Goal: Use online tool/utility: Utilize a website feature to perform a specific function

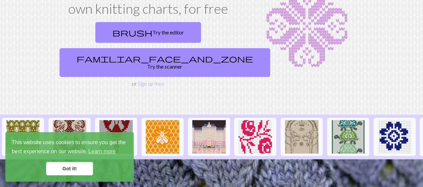
scroll to position [100, 0]
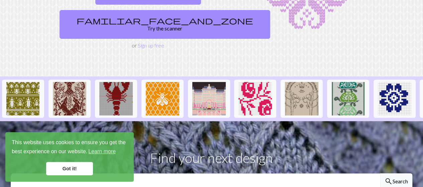
click at [68, 167] on link "Got it!" at bounding box center [69, 168] width 47 height 13
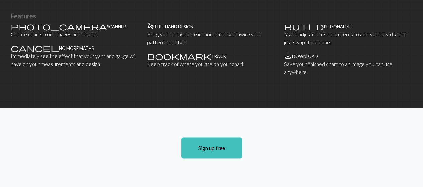
scroll to position [468, 0]
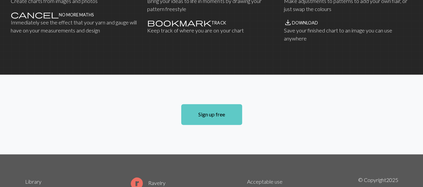
click at [213, 104] on link "Sign up free" at bounding box center [211, 114] width 61 height 21
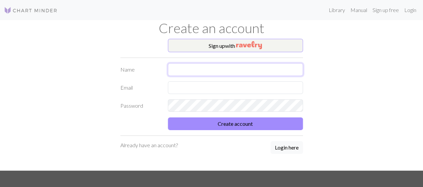
click at [187, 70] on input "text" at bounding box center [235, 69] width 135 height 13
type input "[PERSON_NAME]"
click at [204, 88] on input "text" at bounding box center [235, 87] width 135 height 13
type input "[EMAIL_ADDRESS][DOMAIN_NAME]"
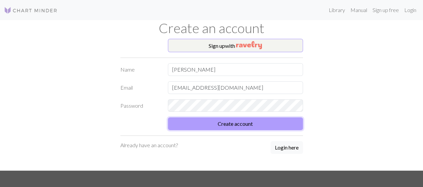
click at [243, 124] on button "Create account" at bounding box center [235, 123] width 135 height 13
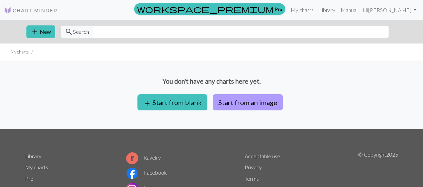
click at [250, 104] on button "Start from an image" at bounding box center [248, 102] width 70 height 16
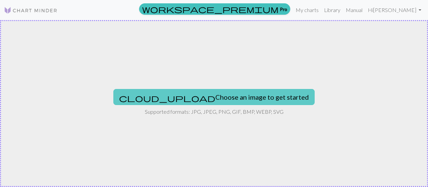
click at [215, 95] on button "cloud_upload Choose an image to get started" at bounding box center [213, 97] width 201 height 16
type input "C:\fakepath\skjámynd.png"
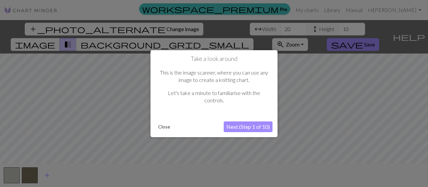
click at [243, 128] on button "Next (Step 1 of 10)" at bounding box center [248, 126] width 49 height 11
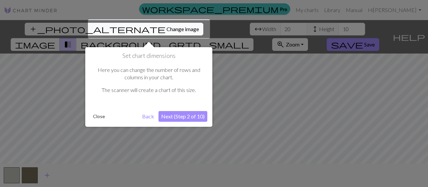
click at [185, 112] on button "Next (Step 2 of 10)" at bounding box center [182, 116] width 49 height 11
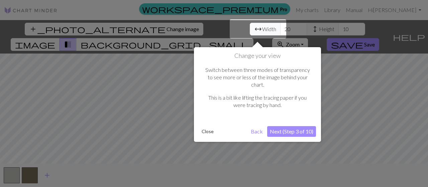
click at [276, 126] on button "Next (Step 3 of 10)" at bounding box center [291, 131] width 49 height 11
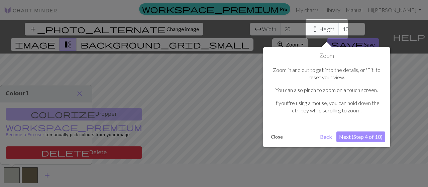
click at [342, 136] on button "Next (Step 4 of 10)" at bounding box center [360, 136] width 49 height 11
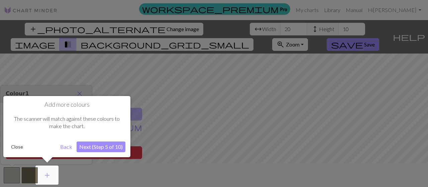
click at [94, 141] on div "Add more colours The scanner will match against these colours to make the chart…" at bounding box center [66, 126] width 127 height 61
click at [96, 147] on button "Next (Step 5 of 10)" at bounding box center [101, 146] width 49 height 11
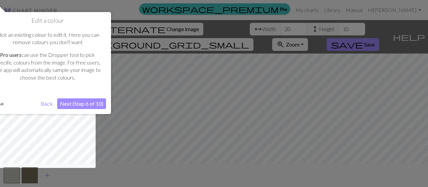
click at [86, 103] on button "Next (Step 6 of 10)" at bounding box center [81, 103] width 49 height 11
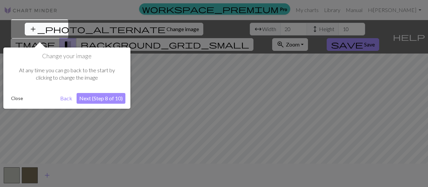
click at [19, 98] on button "Close" at bounding box center [16, 98] width 17 height 10
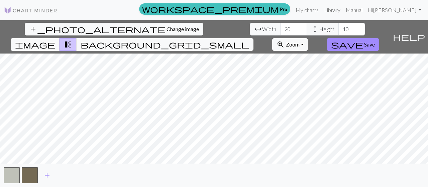
click at [209, 187] on html "This website uses cookies to ensure you get the best experience on our website.…" at bounding box center [214, 93] width 428 height 187
click at [308, 38] on button "zoom_in Zoom Zoom" at bounding box center [290, 44] width 36 height 13
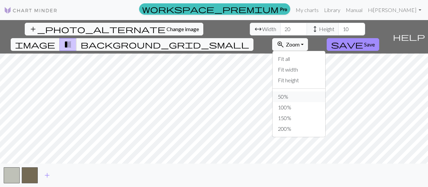
click at [325, 91] on button "50%" at bounding box center [298, 96] width 53 height 11
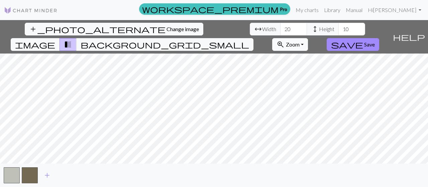
click at [308, 38] on button "zoom_in Zoom Zoom" at bounding box center [290, 44] width 36 height 13
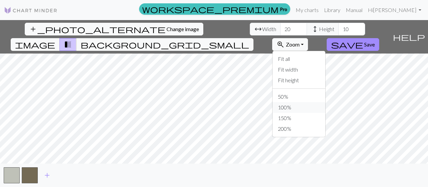
click at [325, 102] on button "100%" at bounding box center [298, 107] width 53 height 11
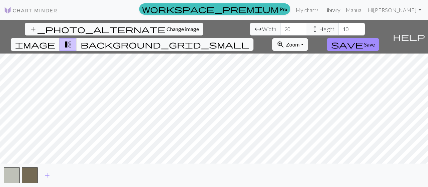
click at [72, 40] on span "transition_fade" at bounding box center [68, 44] width 8 height 9
click at [16, 177] on button "button" at bounding box center [12, 175] width 16 height 16
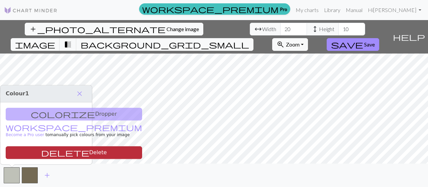
click at [41, 153] on span "delete" at bounding box center [65, 152] width 48 height 9
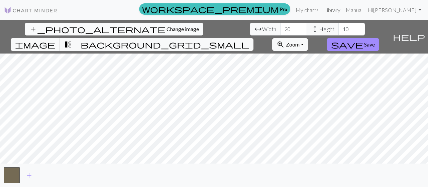
click at [166, 30] on span "Change image" at bounding box center [182, 29] width 32 height 6
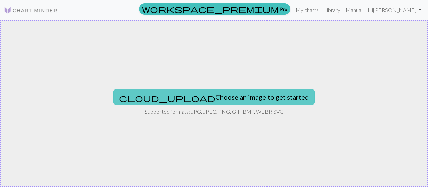
click at [239, 98] on button "cloud_upload Choose an image to get started" at bounding box center [213, 97] width 201 height 16
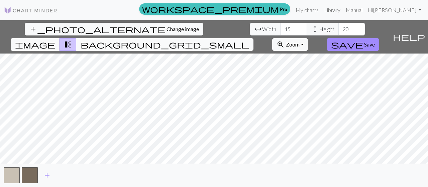
click at [249, 40] on span "background_grid_small" at bounding box center [165, 44] width 169 height 9
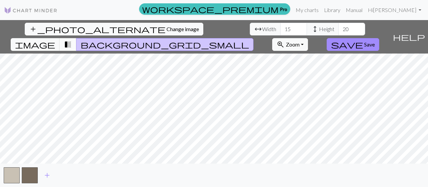
click at [72, 40] on span "transition_fade" at bounding box center [68, 44] width 8 height 9
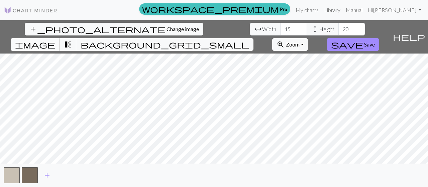
click at [55, 40] on span "image" at bounding box center [35, 44] width 40 height 9
click at [248, 140] on div "add_photo_alternate Change image arrow_range Width 15 height Height 20 image tr…" at bounding box center [214, 103] width 428 height 167
click at [300, 41] on span "Zoom" at bounding box center [293, 44] width 14 height 6
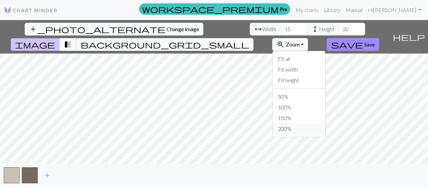
click at [325, 123] on button "200%" at bounding box center [298, 128] width 53 height 11
